Goal: Task Accomplishment & Management: Manage account settings

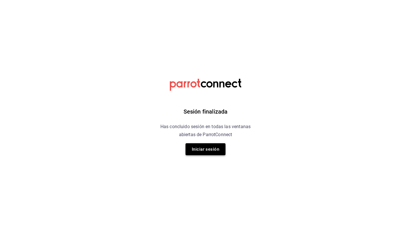
click at [202, 149] on button "Iniciar sesión" at bounding box center [205, 149] width 40 height 12
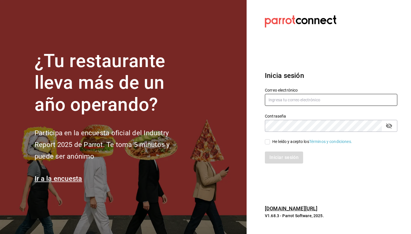
type input "[EMAIL_ADDRESS][DOMAIN_NAME]"
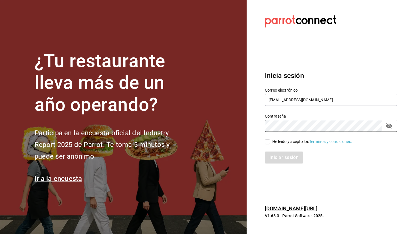
click at [271, 142] on span "He leído y acepto los Términos y condiciones." at bounding box center [311, 142] width 82 height 6
click at [270, 142] on input "He leído y acepto los Términos y condiciones." at bounding box center [267, 141] width 5 height 5
checkbox input "true"
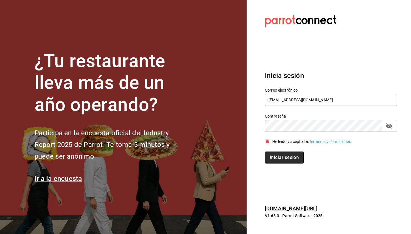
click at [275, 157] on button "Iniciar sesión" at bounding box center [284, 157] width 39 height 12
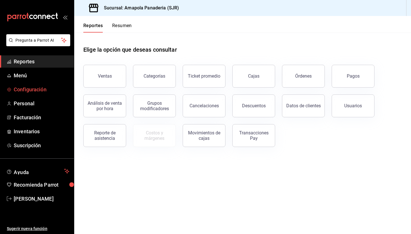
click at [44, 92] on span "Configuración" at bounding box center [42, 90] width 56 height 8
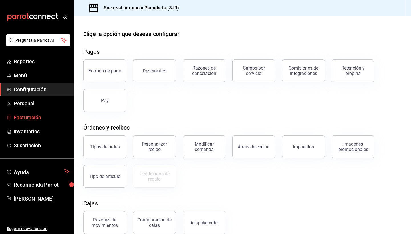
click at [21, 116] on span "Facturación" at bounding box center [42, 117] width 56 height 8
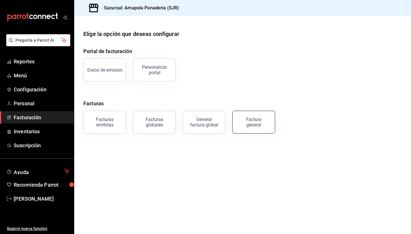
click at [239, 123] on button "Factura general" at bounding box center [253, 122] width 43 height 23
